Goal: Task Accomplishment & Management: Manage account settings

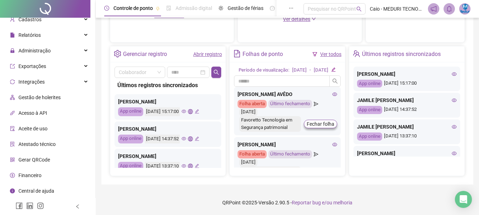
scroll to position [253, 0]
click at [38, 53] on span "Administração" at bounding box center [34, 51] width 32 height 6
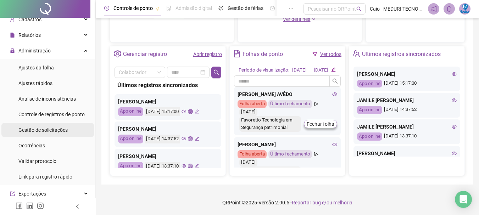
click at [38, 130] on span "Gestão de solicitações" at bounding box center [42, 130] width 49 height 6
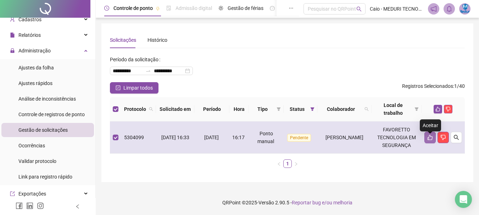
click at [431, 140] on icon "like" at bounding box center [430, 138] width 6 height 6
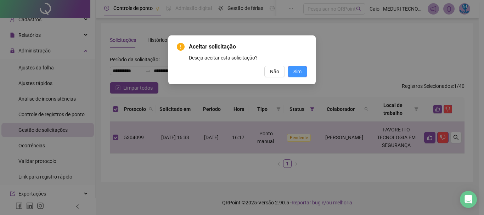
click at [291, 71] on button "Sim" at bounding box center [297, 71] width 19 height 11
